Goal: Task Accomplishment & Management: Complete application form

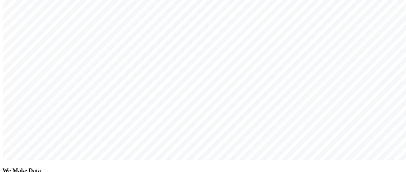
scroll to position [160, 0]
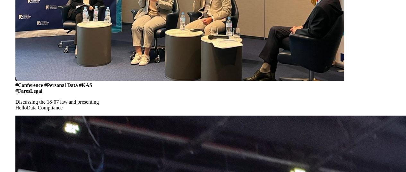
scroll to position [2971, 0]
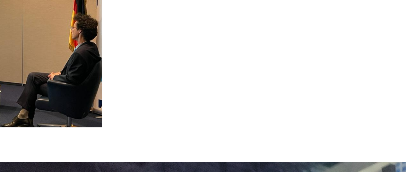
type input "[PERSON_NAME]"
type input "[EMAIL_ADDRESS][DOMAIN_NAME]"
type input "0792284553"
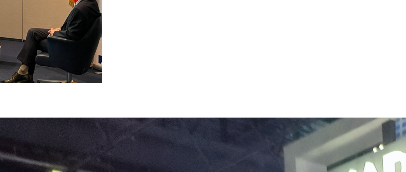
scroll to position [2971, 0]
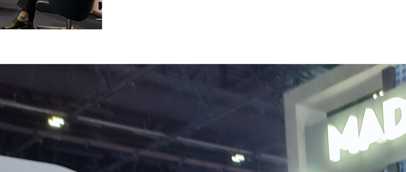
scroll to position [3025, 0]
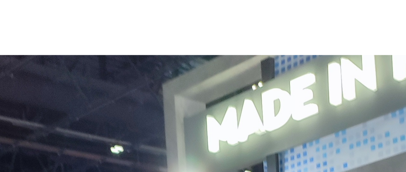
type input "C:\fakepath\[PERSON_NAME] - Resume.pdf"
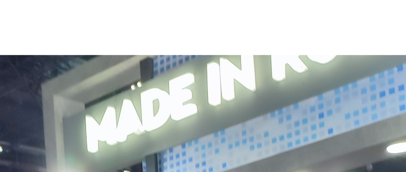
drag, startPoint x: 107, startPoint y: 88, endPoint x: 21, endPoint y: 87, distance: 86.6
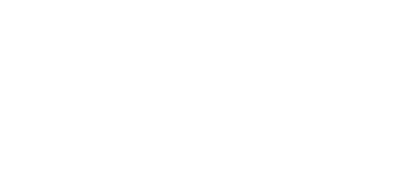
scroll to position [2543, 0]
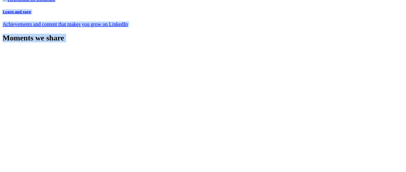
scroll to position [2759, 0]
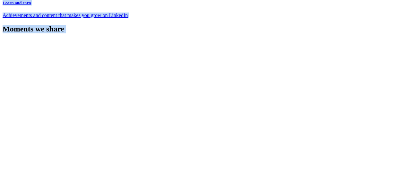
drag, startPoint x: 23, startPoint y: 66, endPoint x: 190, endPoint y: 81, distance: 167.8
copy article "Lo Ips DolorSita Consect & Adipisc El sed doeiusmod, temporin, utl etdolorema a…"
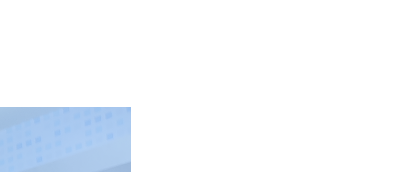
scroll to position [3026, 0]
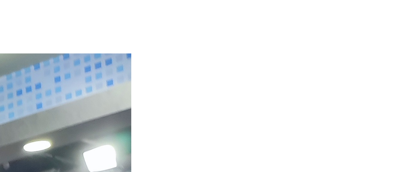
paste textarea "I’d love to join HelloData because I really connect with your mission of making…"
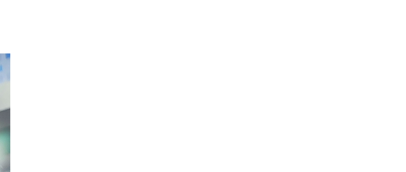
scroll to position [0, 0]
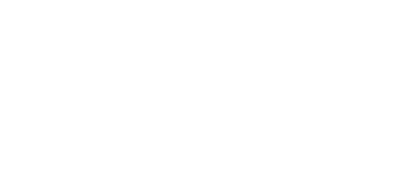
type textarea "I’d love to join HelloData because I really connect with your mission of making…"
radio input "true"
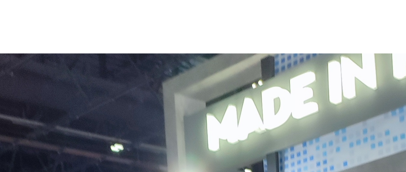
scroll to position [40, 0]
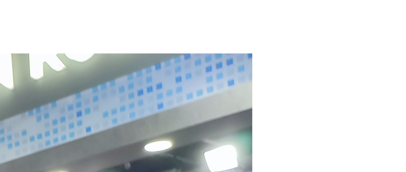
scroll to position [54, 0]
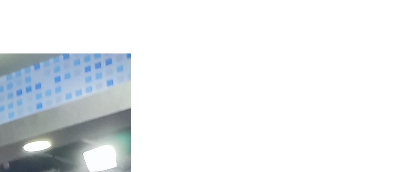
type textarea "I’d love to join HelloData because I really connect with your mission of making…"
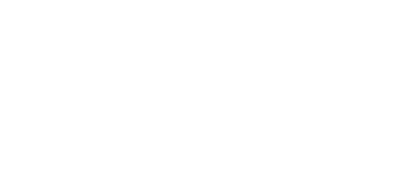
scroll to position [2866, 0]
